Goal: Task Accomplishment & Management: Complete application form

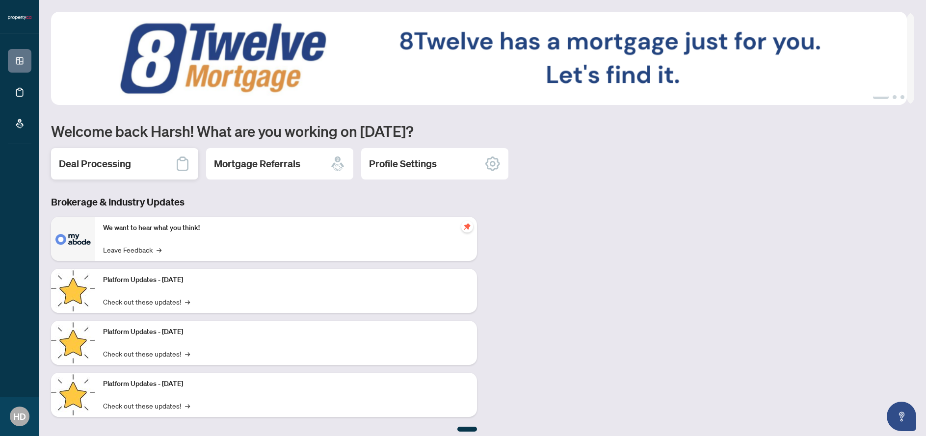
click at [179, 162] on icon at bounding box center [183, 164] width 16 height 16
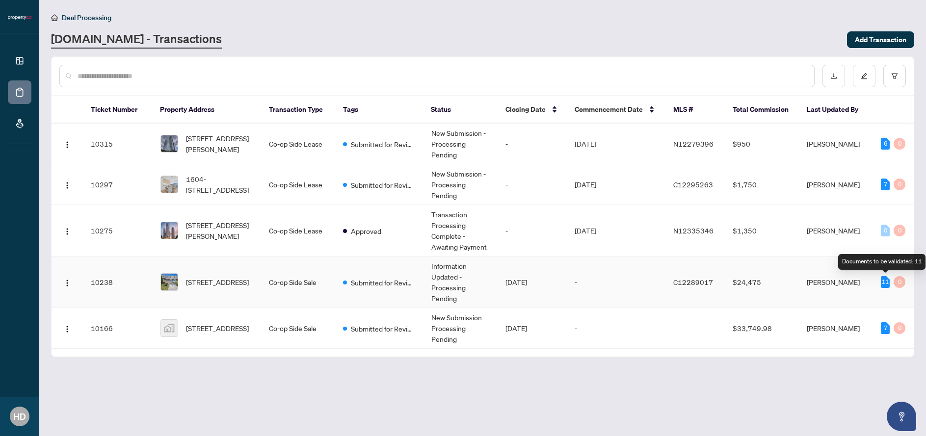
click at [885, 281] on div "11" at bounding box center [885, 282] width 9 height 12
click at [290, 281] on td "Co-op Side Sale" at bounding box center [298, 283] width 74 height 52
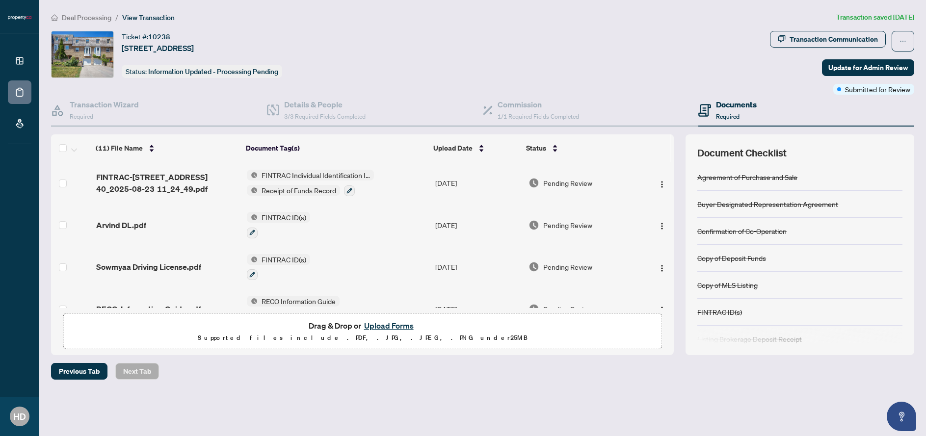
click at [85, 17] on span "Deal Processing" at bounding box center [87, 17] width 50 height 9
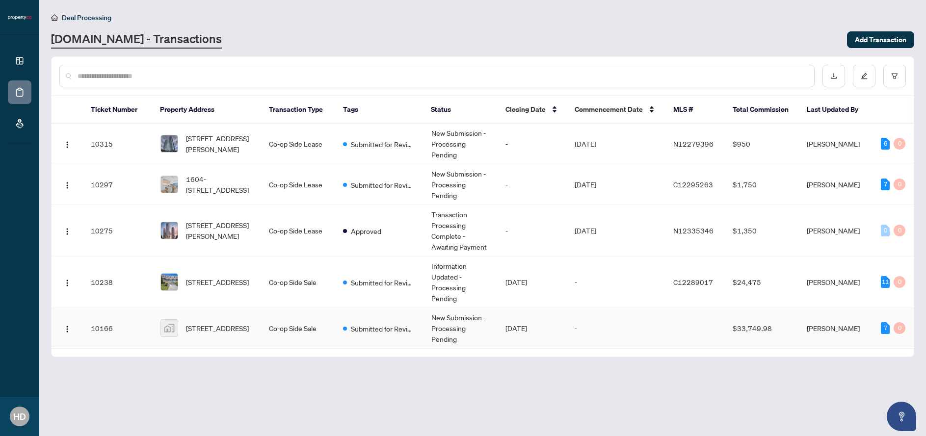
click at [295, 323] on td "Co-op Side Sale" at bounding box center [298, 328] width 74 height 41
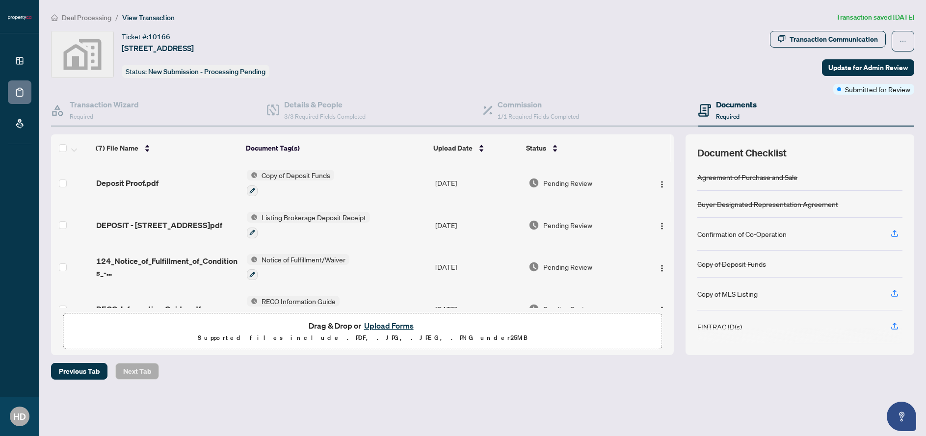
click at [374, 323] on button "Upload Forms" at bounding box center [388, 325] width 55 height 13
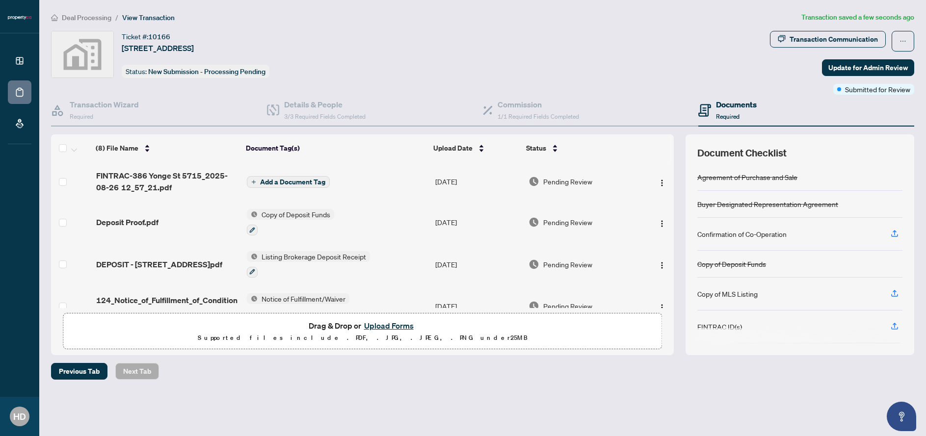
click at [313, 184] on span "Add a Document Tag" at bounding box center [292, 182] width 65 height 7
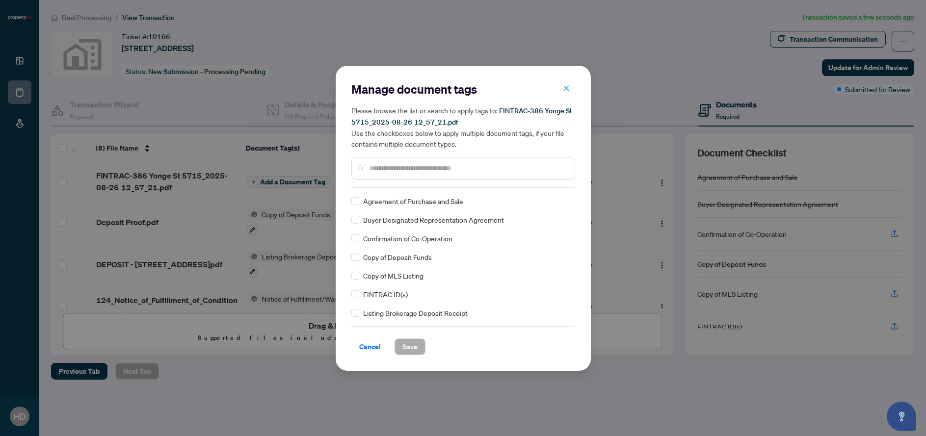
click at [424, 164] on input "text" at bounding box center [467, 168] width 197 height 11
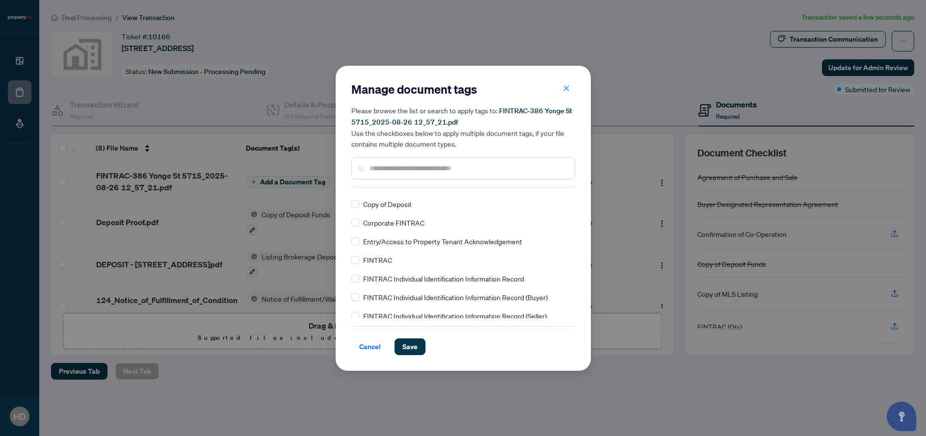
scroll to position [378, 0]
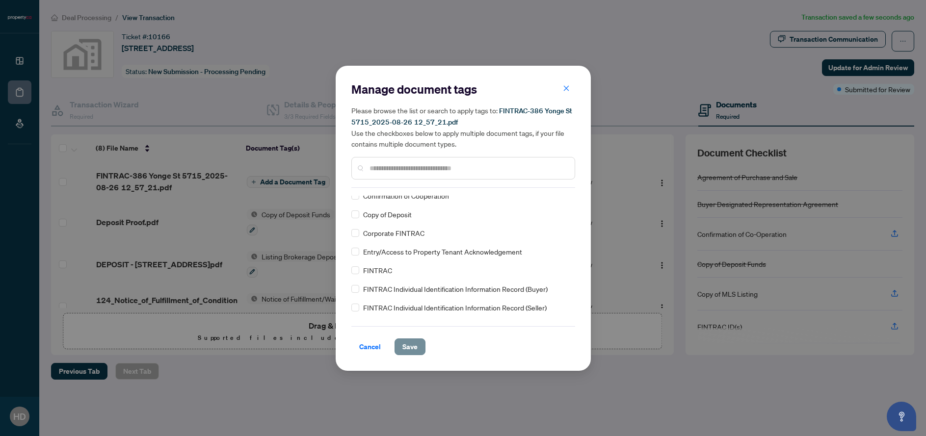
click at [402, 341] on span "Save" at bounding box center [409, 347] width 15 height 16
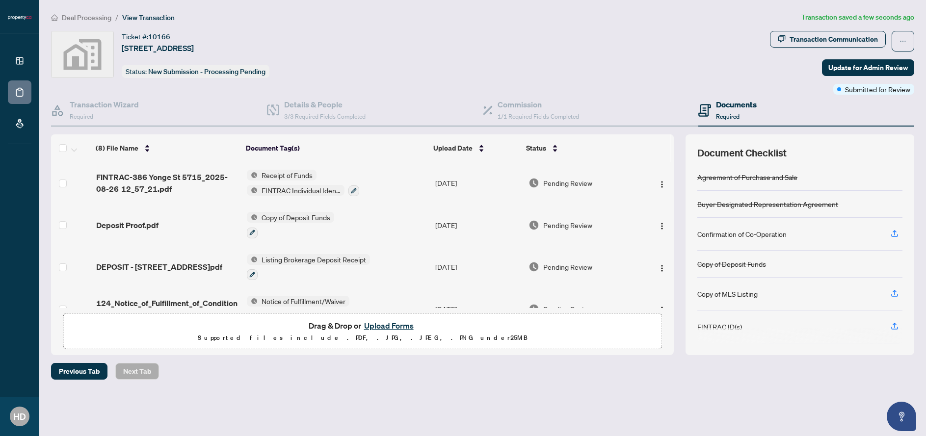
scroll to position [192, 0]
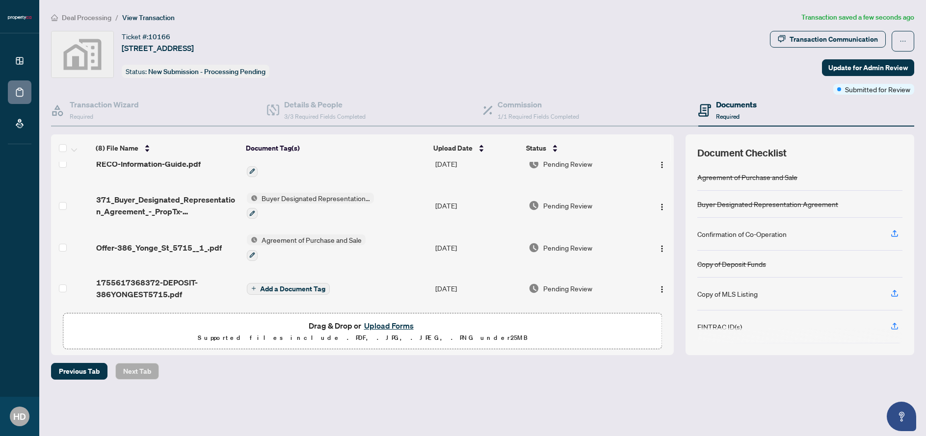
click at [379, 325] on button "Upload Forms" at bounding box center [388, 325] width 55 height 13
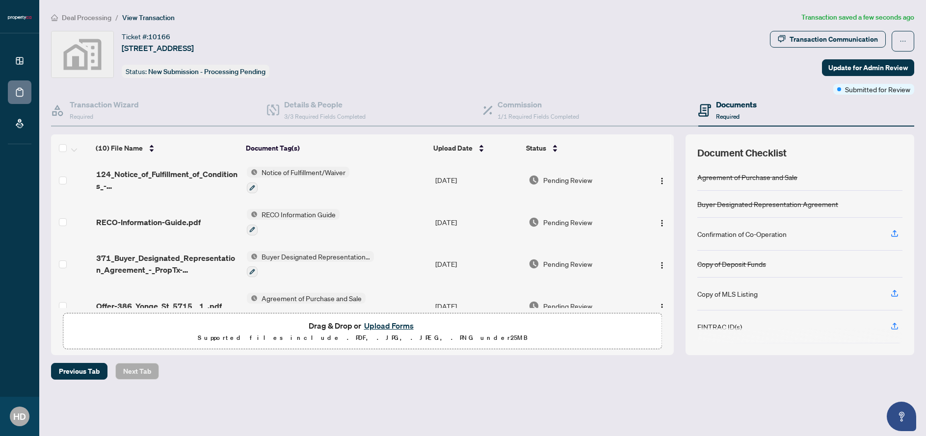
scroll to position [255, 0]
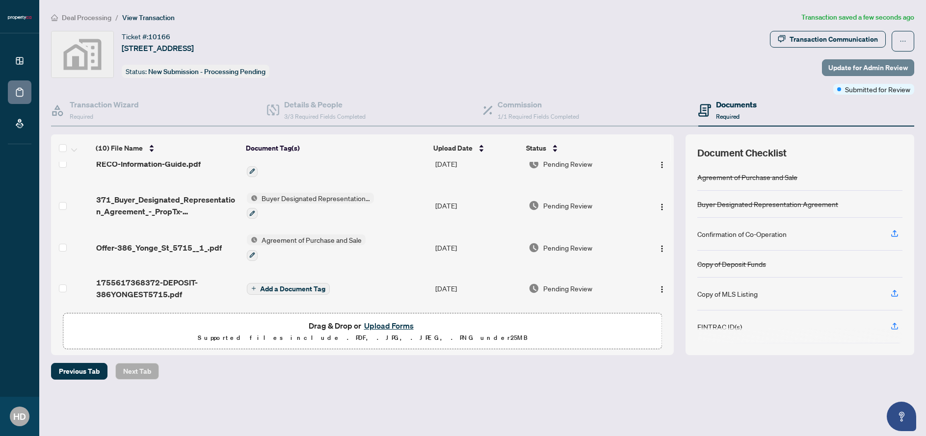
click at [864, 67] on span "Update for Admin Review" at bounding box center [867, 68] width 79 height 16
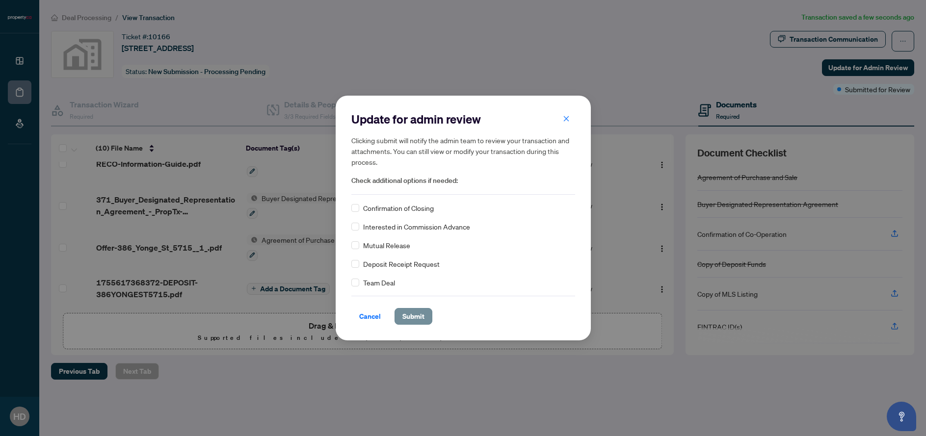
click at [408, 310] on span "Submit" at bounding box center [413, 317] width 22 height 16
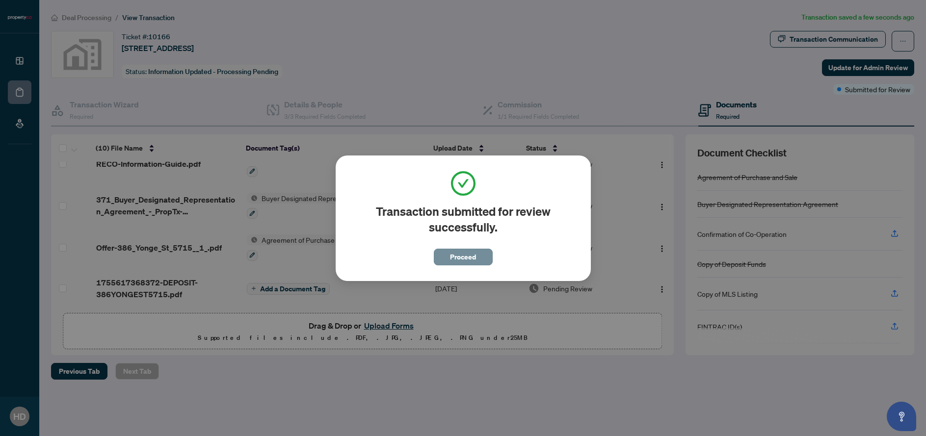
click at [460, 258] on span "Proceed" at bounding box center [463, 257] width 26 height 16
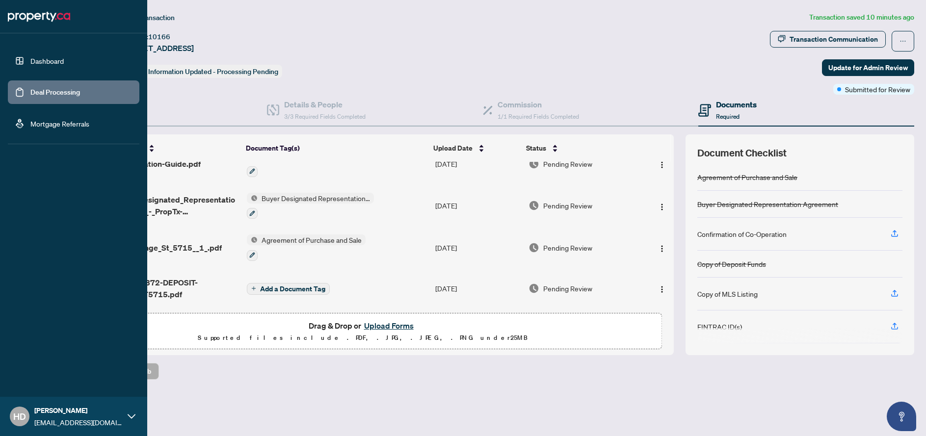
click at [38, 90] on link "Deal Processing" at bounding box center [55, 92] width 50 height 9
